Goal: Task Accomplishment & Management: Manage account settings

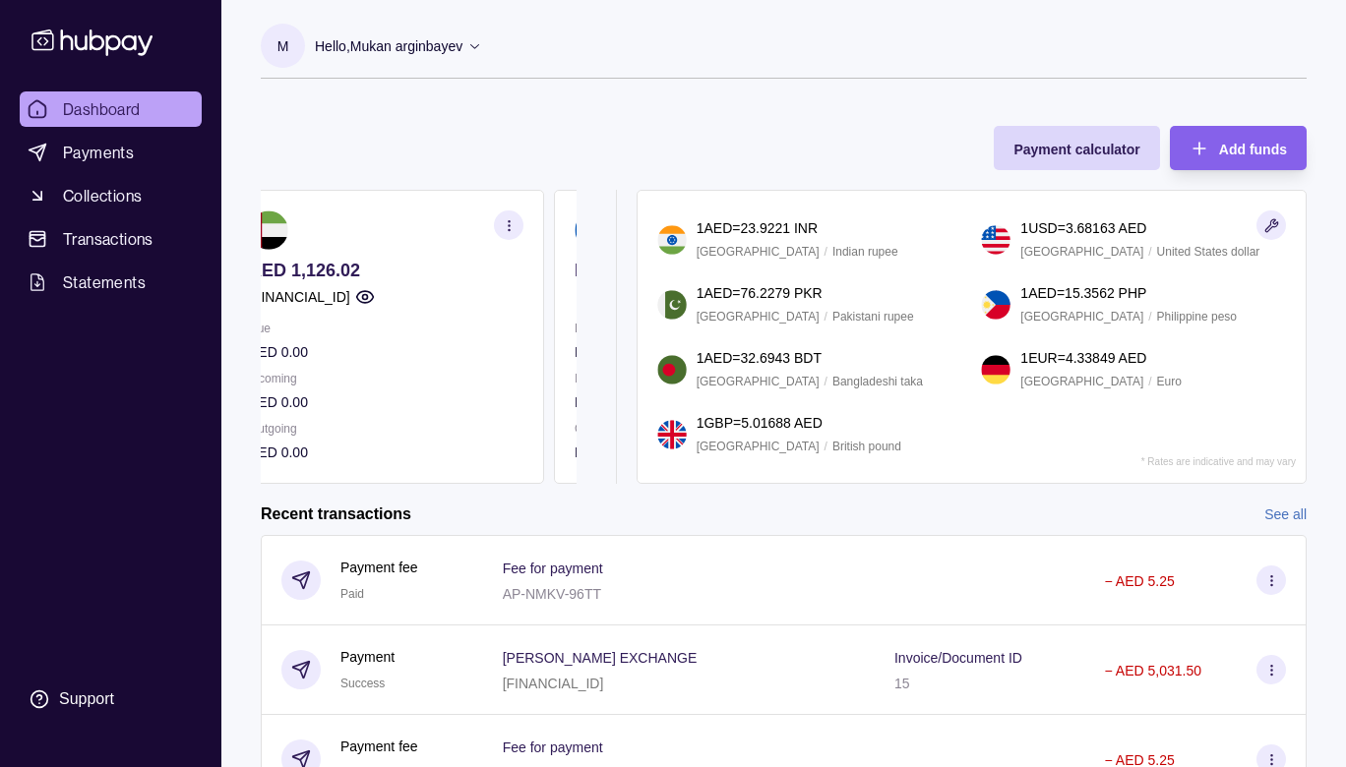
click at [458, 311] on section "AED 1,126.02 [FINANCIAL_ID] Due AED 0.00 Incoming AED 0.00 Outgoing AED 0.00" at bounding box center [386, 337] width 316 height 294
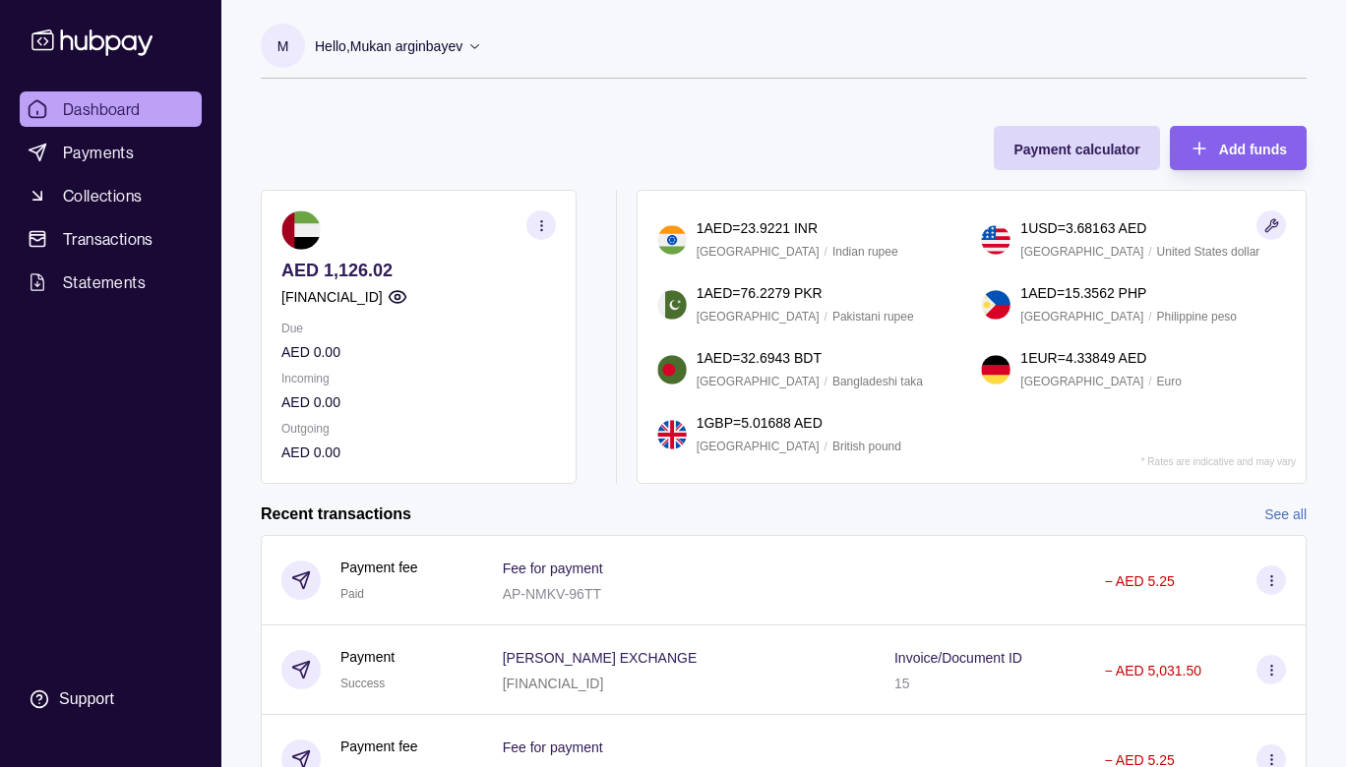
click at [383, 298] on p "[FINANCIAL_ID]" at bounding box center [331, 297] width 101 height 22
click at [538, 226] on icon "button" at bounding box center [541, 225] width 15 height 15
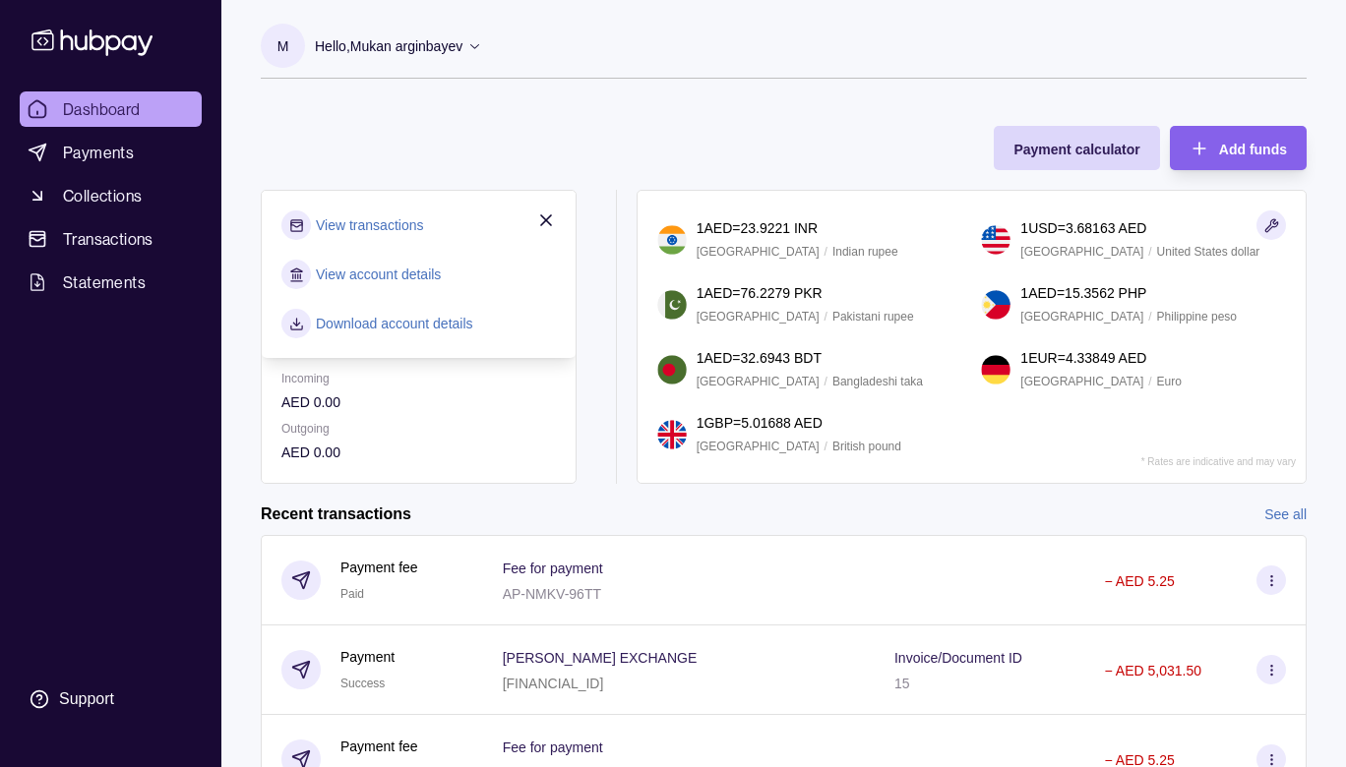
click at [379, 438] on p "Outgoing" at bounding box center [418, 429] width 274 height 22
click at [480, 513] on div "Recent transactions See all" at bounding box center [784, 515] width 1046 height 22
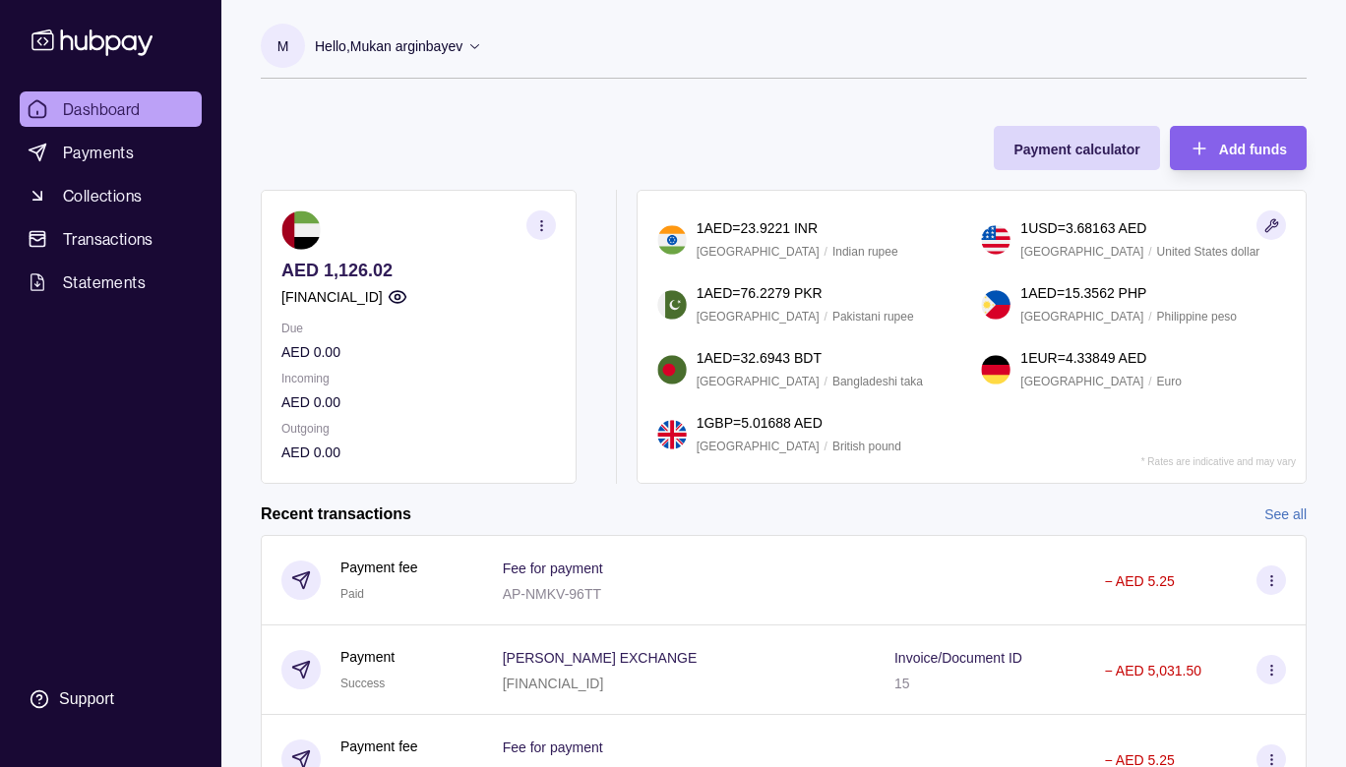
click at [468, 297] on div "[FINANCIAL_ID]" at bounding box center [418, 297] width 274 height 22
click at [405, 297] on icon "button" at bounding box center [397, 297] width 17 height 12
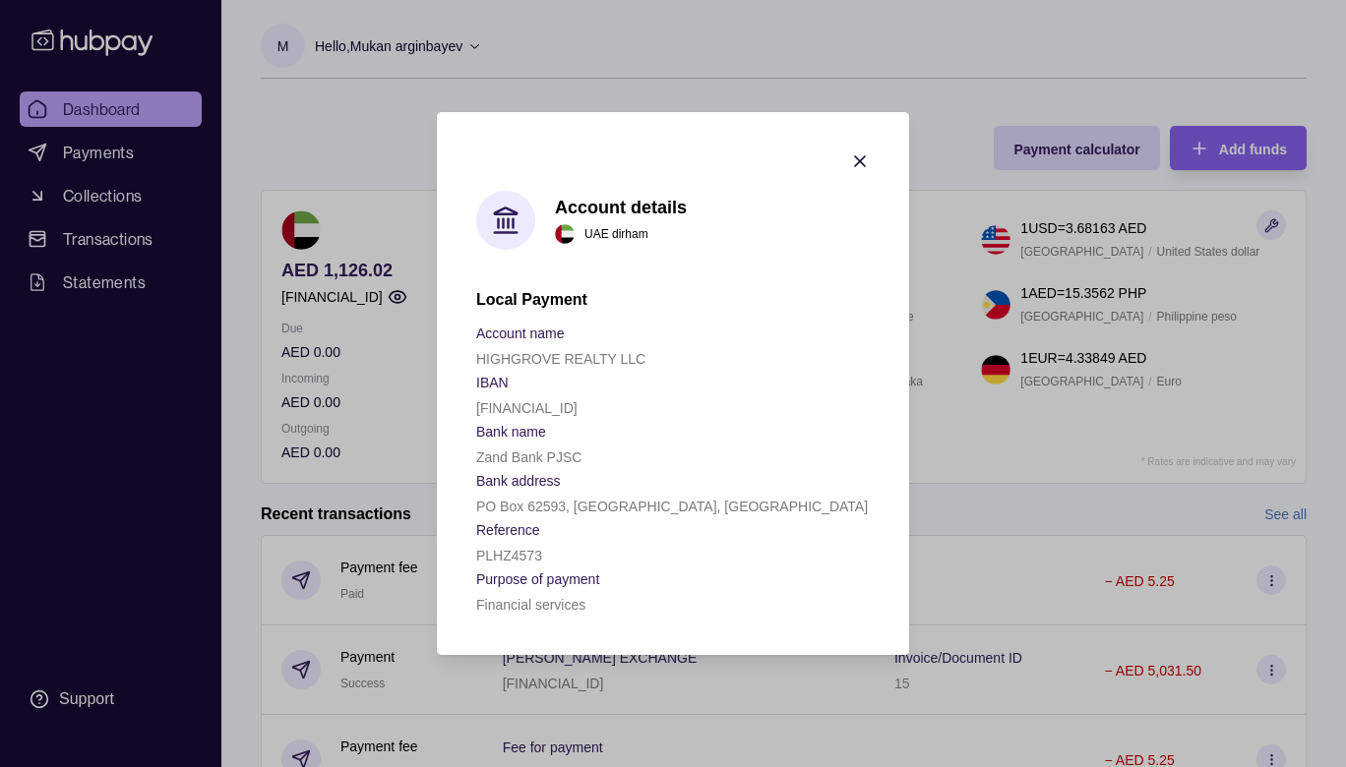
drag, startPoint x: 667, startPoint y: 400, endPoint x: 481, endPoint y: 407, distance: 186.1
click at [481, 407] on div "[FINANCIAL_ID]" at bounding box center [673, 407] width 394 height 24
copy p "[FINANCIAL_ID]"
